Goal: Task Accomplishment & Management: Manage account settings

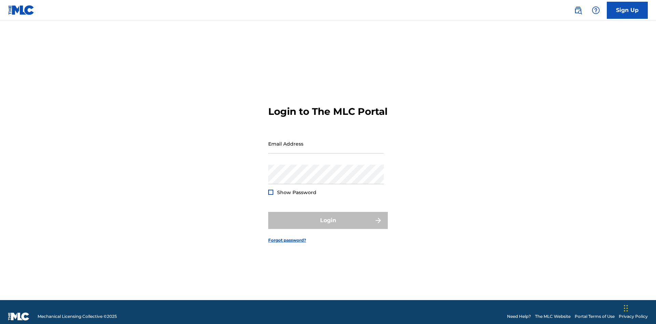
scroll to position [9, 0]
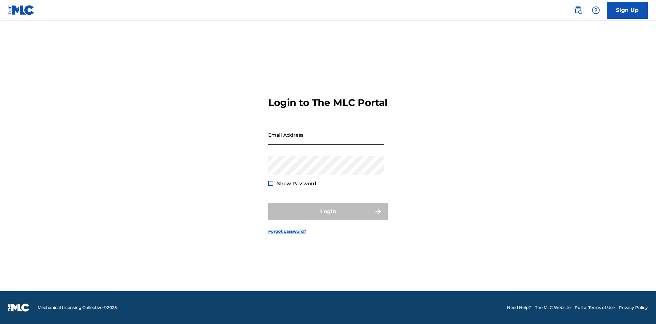
click at [326, 140] on input "Email Address" at bounding box center [326, 134] width 116 height 19
type input "[EMAIL_ADDRESS][DOMAIN_NAME]"
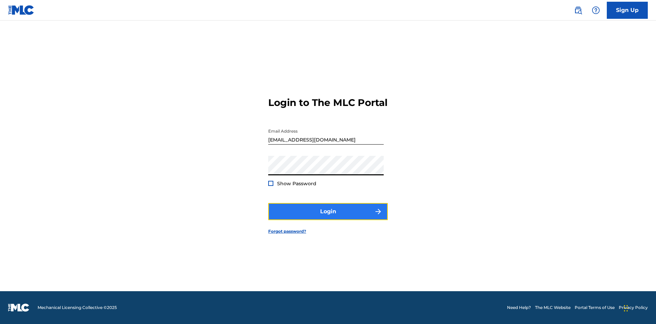
click at [328, 217] on button "Login" at bounding box center [328, 211] width 120 height 17
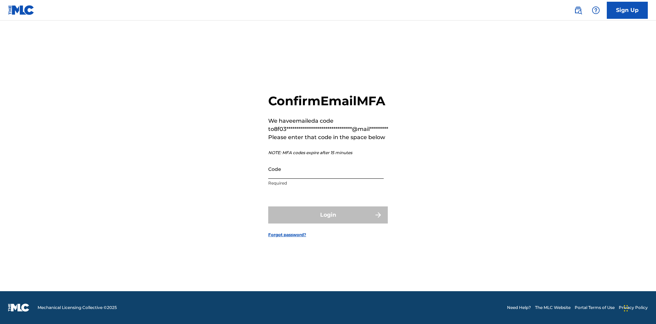
click at [326, 169] on input "Code" at bounding box center [326, 168] width 116 height 19
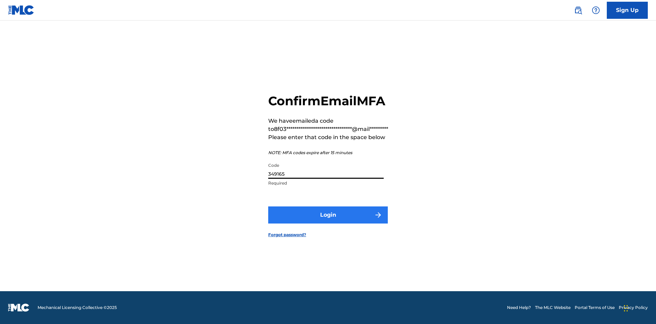
type input "349165"
click at [328, 215] on button "Login" at bounding box center [328, 214] width 120 height 17
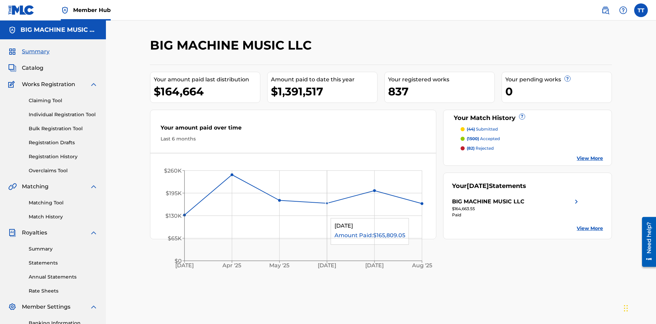
scroll to position [100, 0]
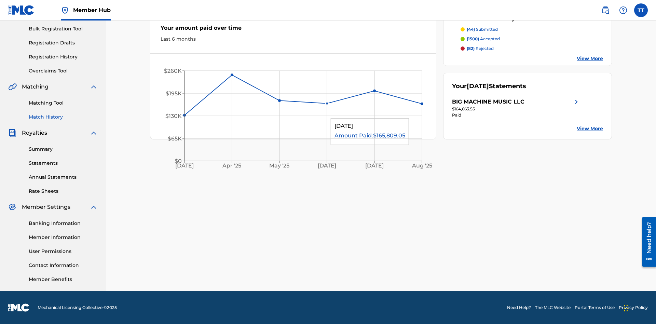
click at [63, 117] on link "Match History" at bounding box center [63, 116] width 69 height 7
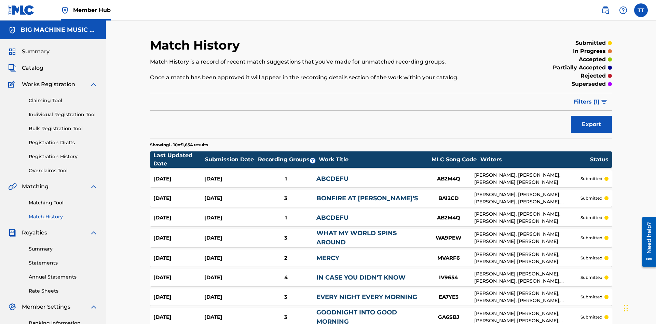
scroll to position [75, 0]
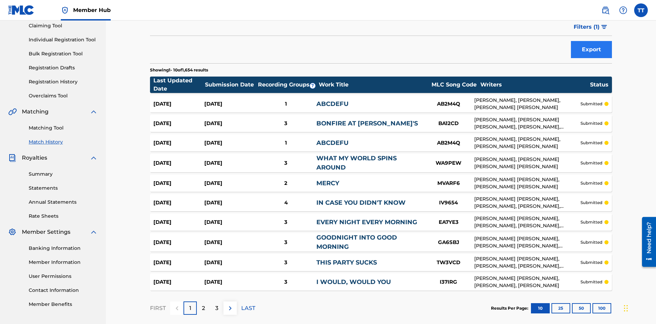
click at [592, 50] on button "Export" at bounding box center [591, 49] width 41 height 17
